Goal: Find specific page/section: Find specific page/section

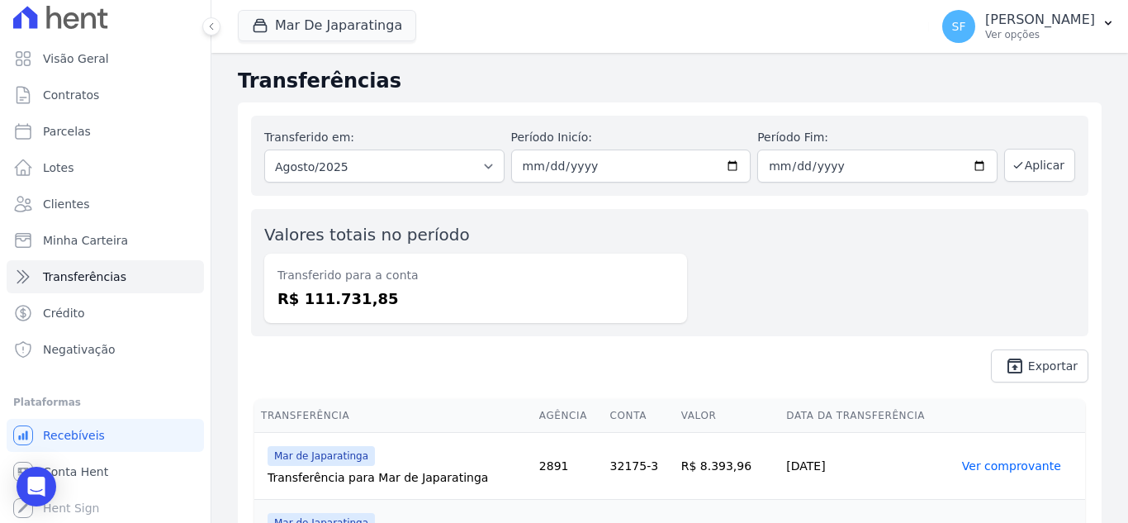
scroll to position [9, 0]
click at [106, 206] on link "Clientes" at bounding box center [105, 202] width 197 height 33
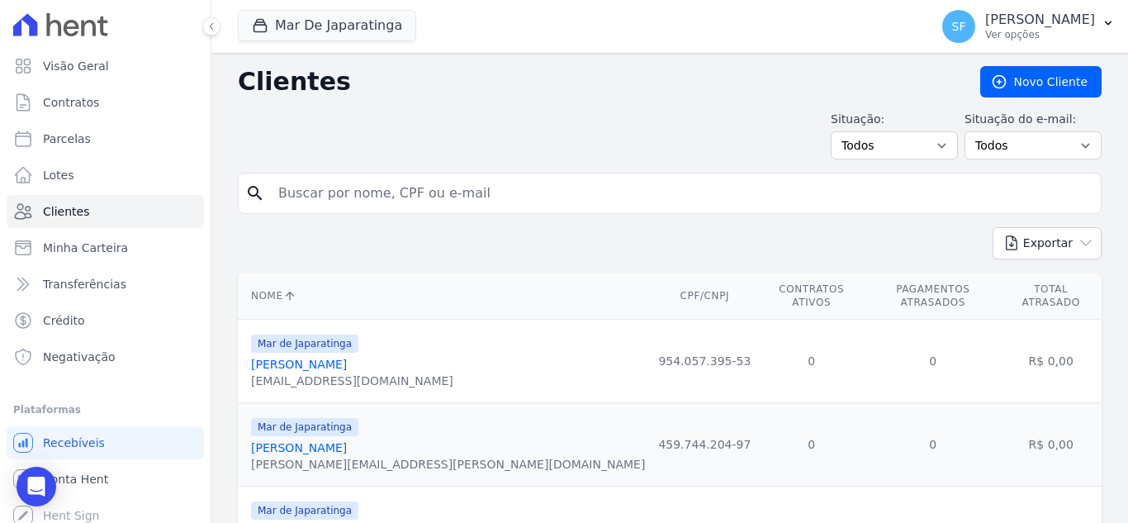
click at [395, 193] on input "search" at bounding box center [681, 193] width 826 height 33
type input "[PERSON_NAME]"
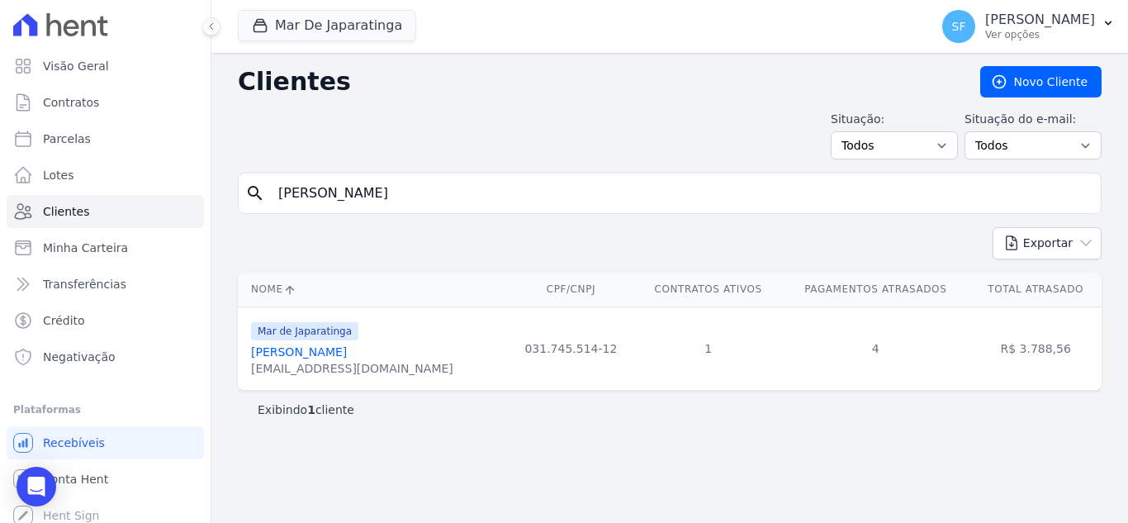
click at [347, 346] on link "[PERSON_NAME]" at bounding box center [299, 351] width 96 height 13
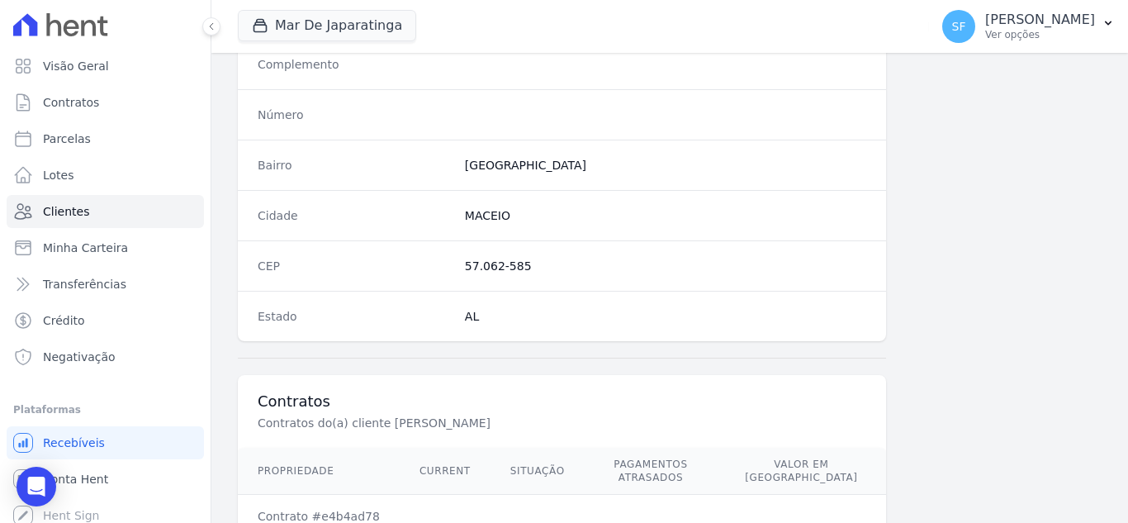
scroll to position [1035, 0]
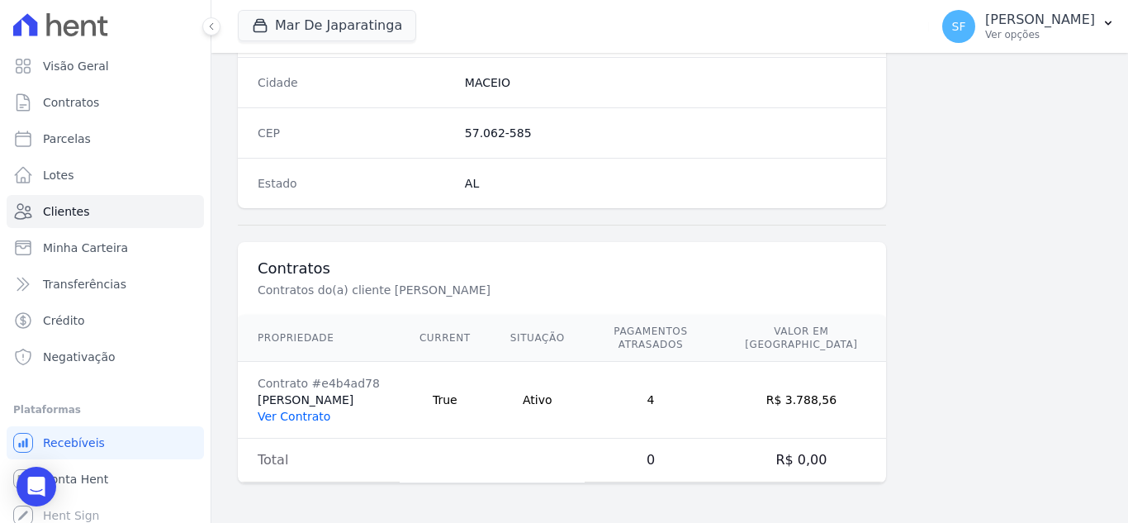
click at [316, 420] on link "Ver Contrato" at bounding box center [294, 416] width 73 height 13
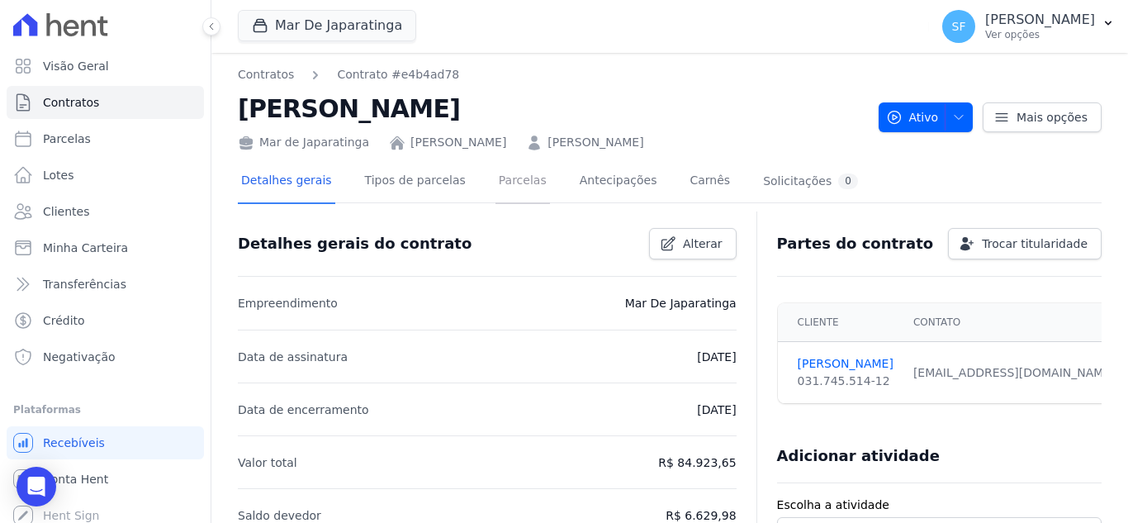
click at [495, 186] on link "Parcelas" at bounding box center [522, 182] width 54 height 44
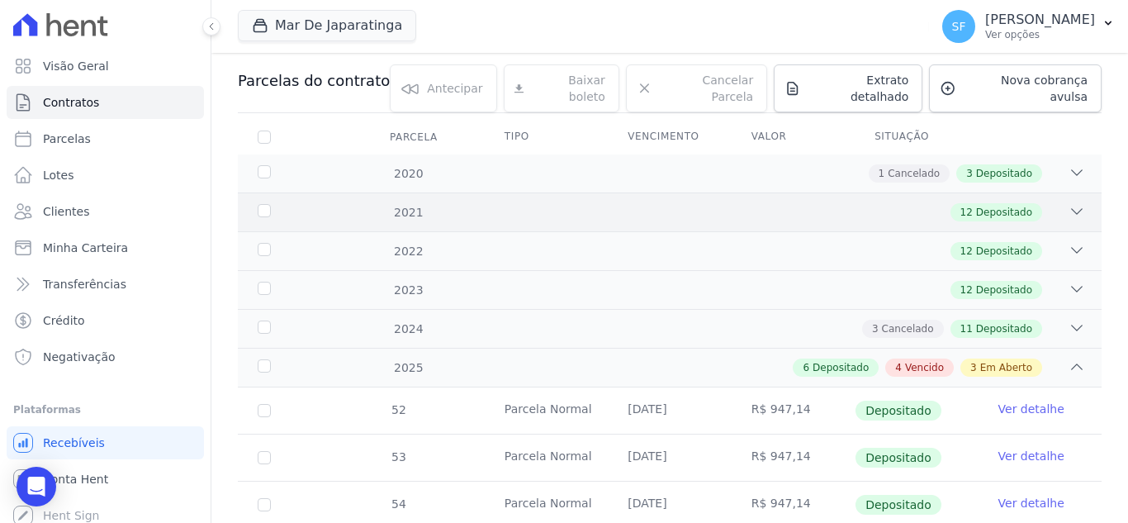
scroll to position [165, 0]
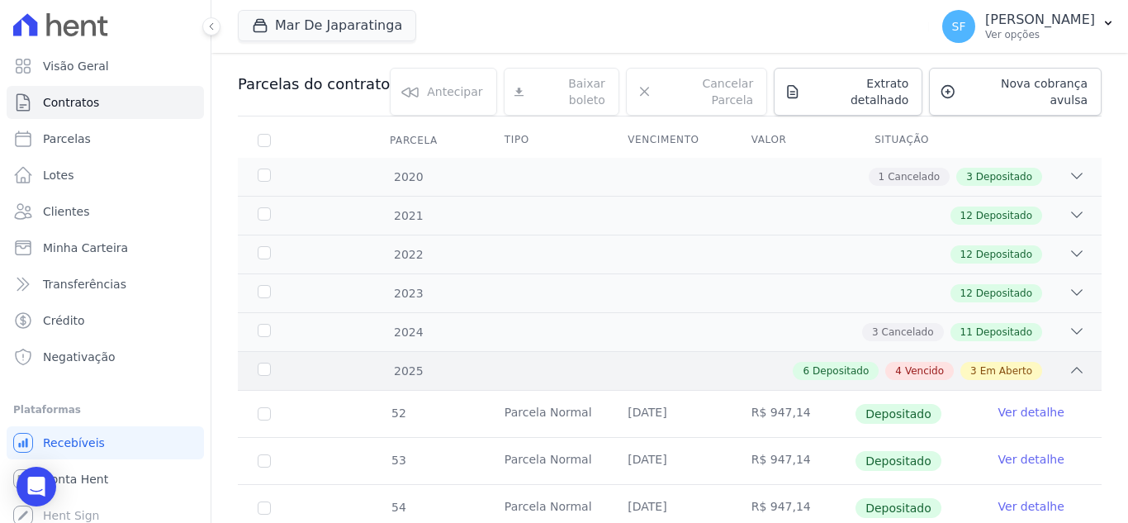
click at [264, 362] on div "2025" at bounding box center [291, 370] width 74 height 17
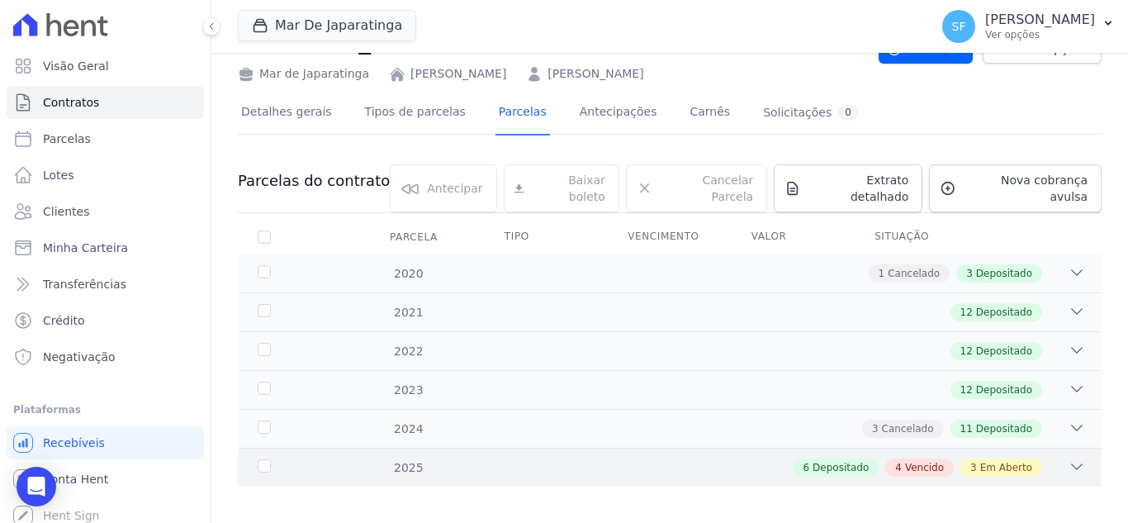
click at [1006, 461] on span "Em Aberto" at bounding box center [1006, 467] width 52 height 15
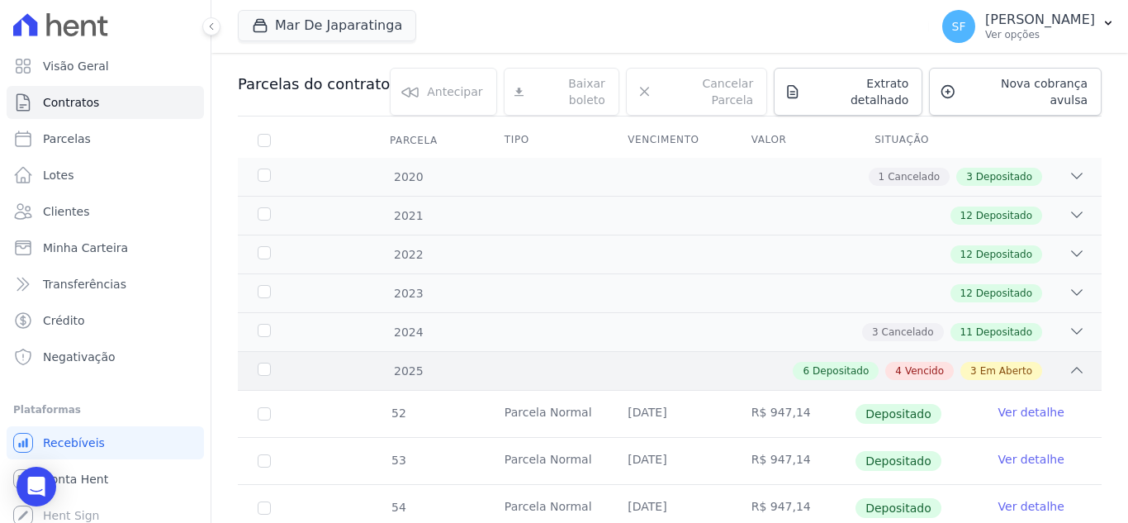
click at [259, 351] on div "2025 6 Depositado 4 Vencido 3 Em Aberto" at bounding box center [670, 370] width 864 height 39
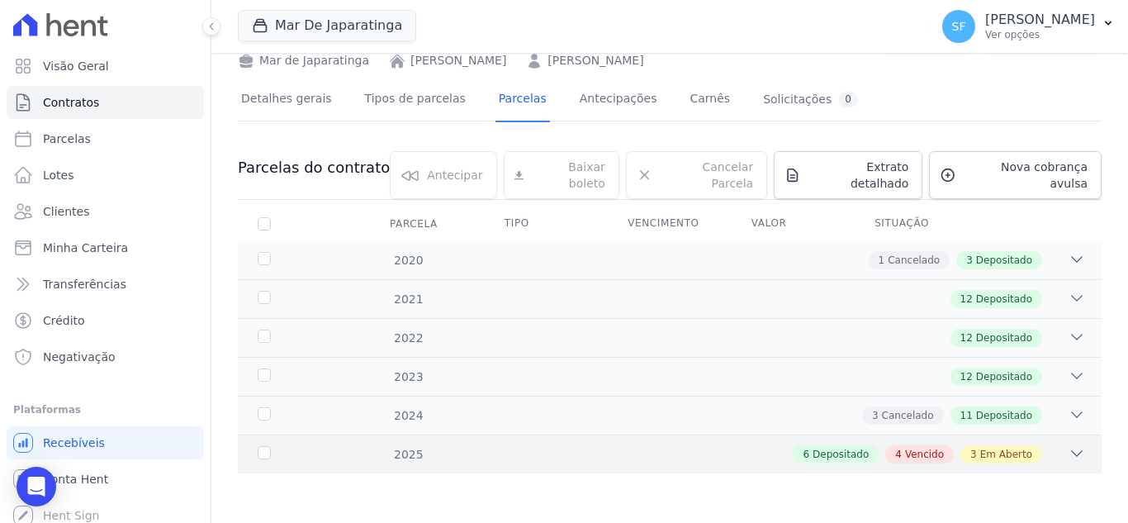
scroll to position [69, 0]
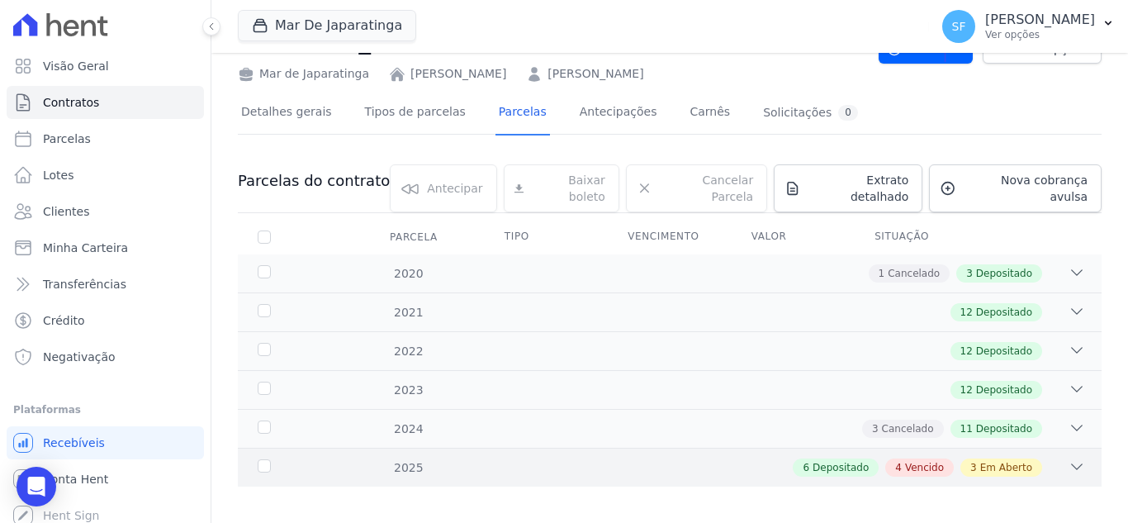
click at [980, 460] on span "Em Aberto" at bounding box center [1006, 467] width 52 height 15
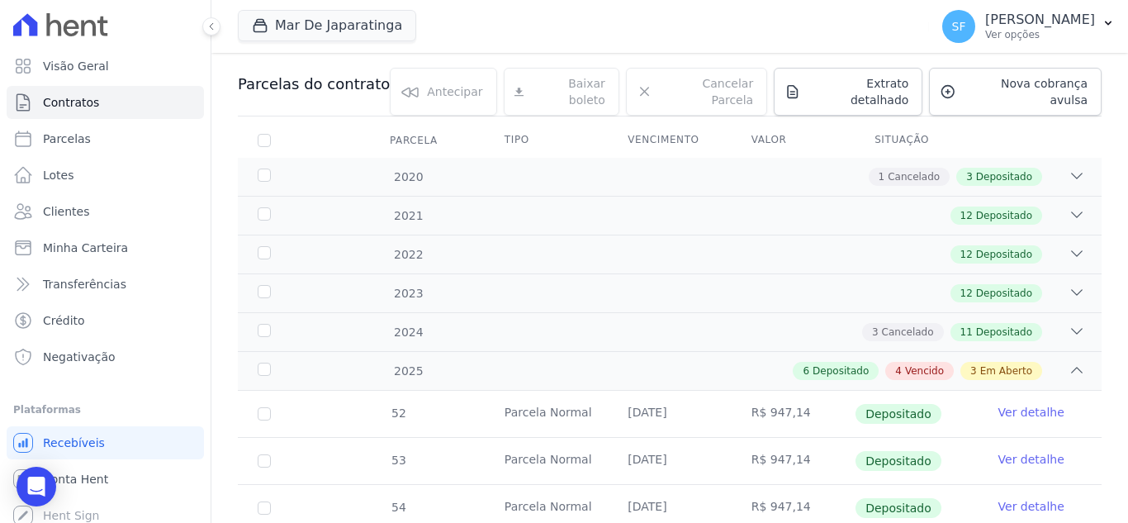
scroll to position [330, 0]
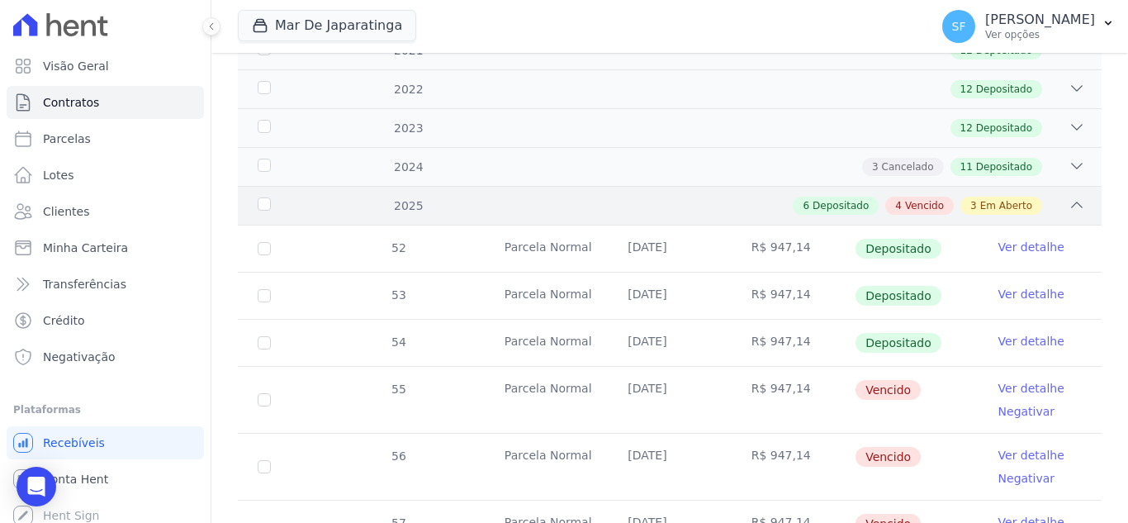
click at [992, 198] on span "Em Aberto" at bounding box center [1006, 205] width 52 height 15
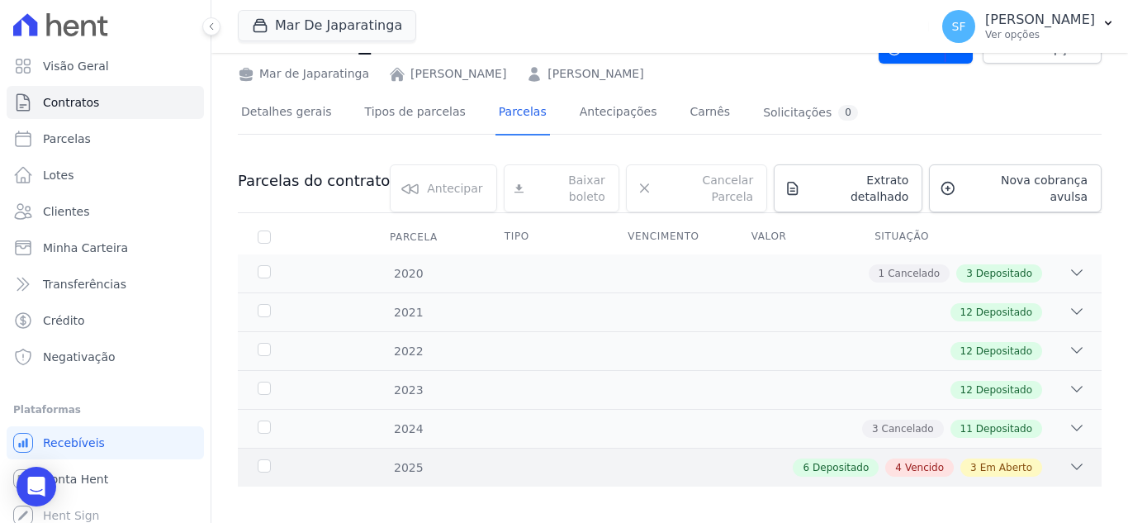
click at [268, 459] on div "2025" at bounding box center [291, 467] width 74 height 17
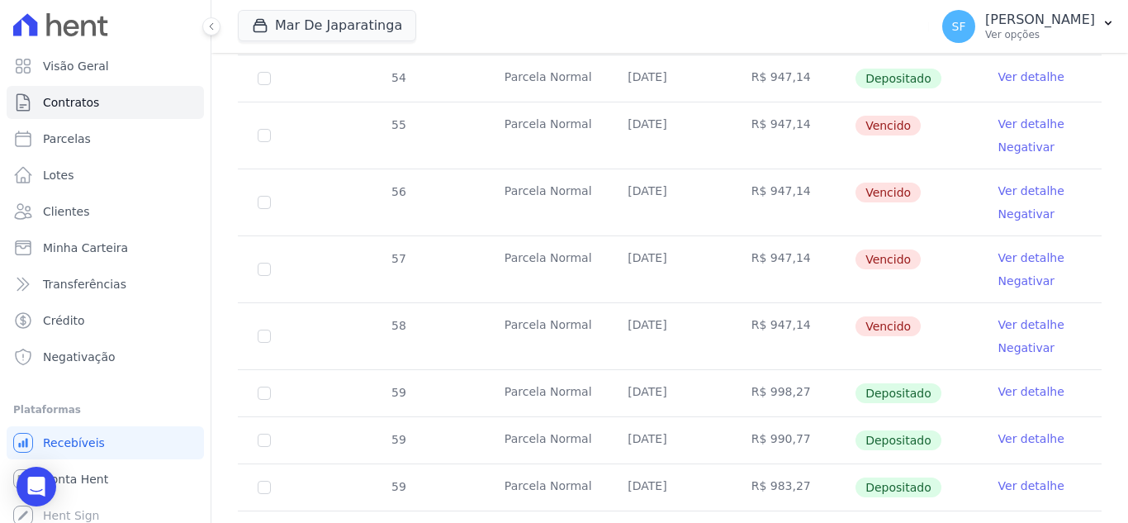
scroll to position [512, 0]
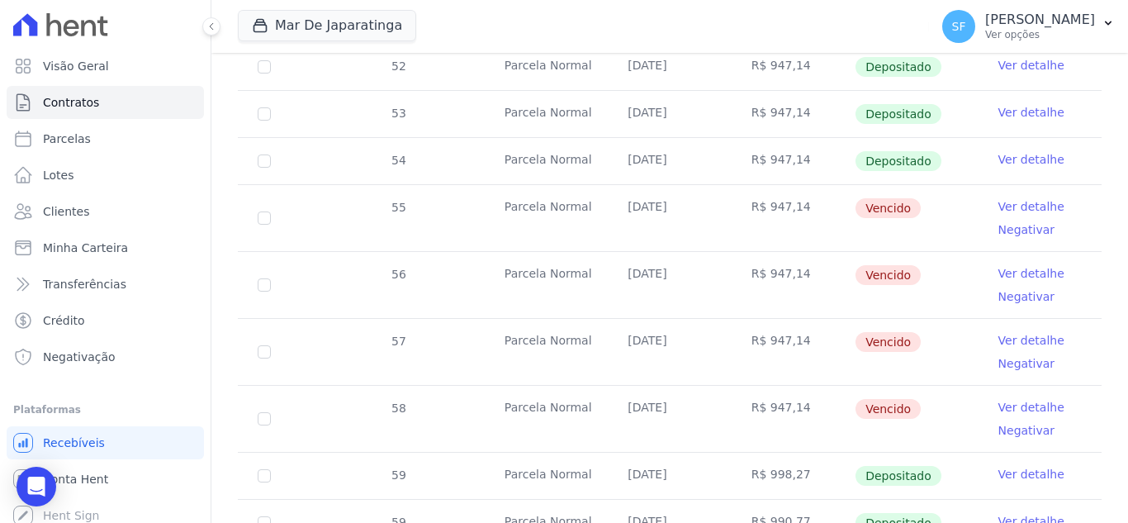
click at [1002, 399] on link "Ver detalhe" at bounding box center [1031, 407] width 66 height 17
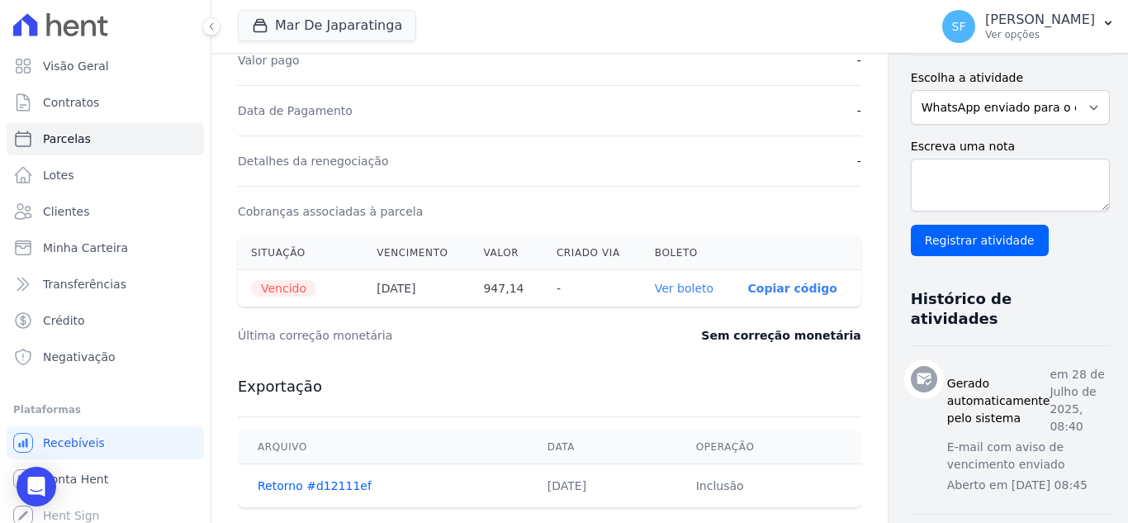
scroll to position [495, 0]
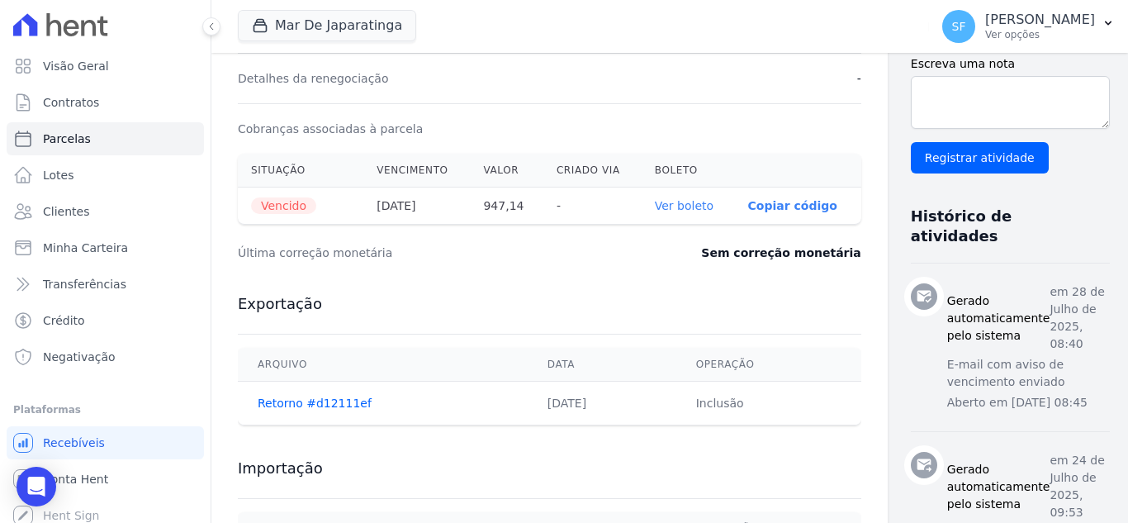
click at [655, 212] on link "Ver boleto" at bounding box center [684, 205] width 59 height 13
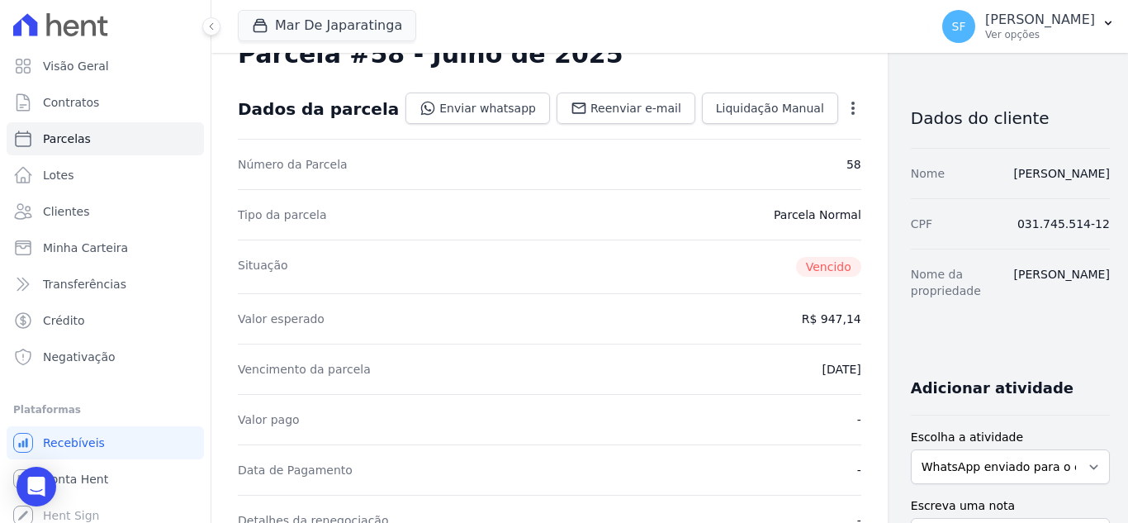
scroll to position [83, 0]
